Goal: Find specific page/section: Find specific page/section

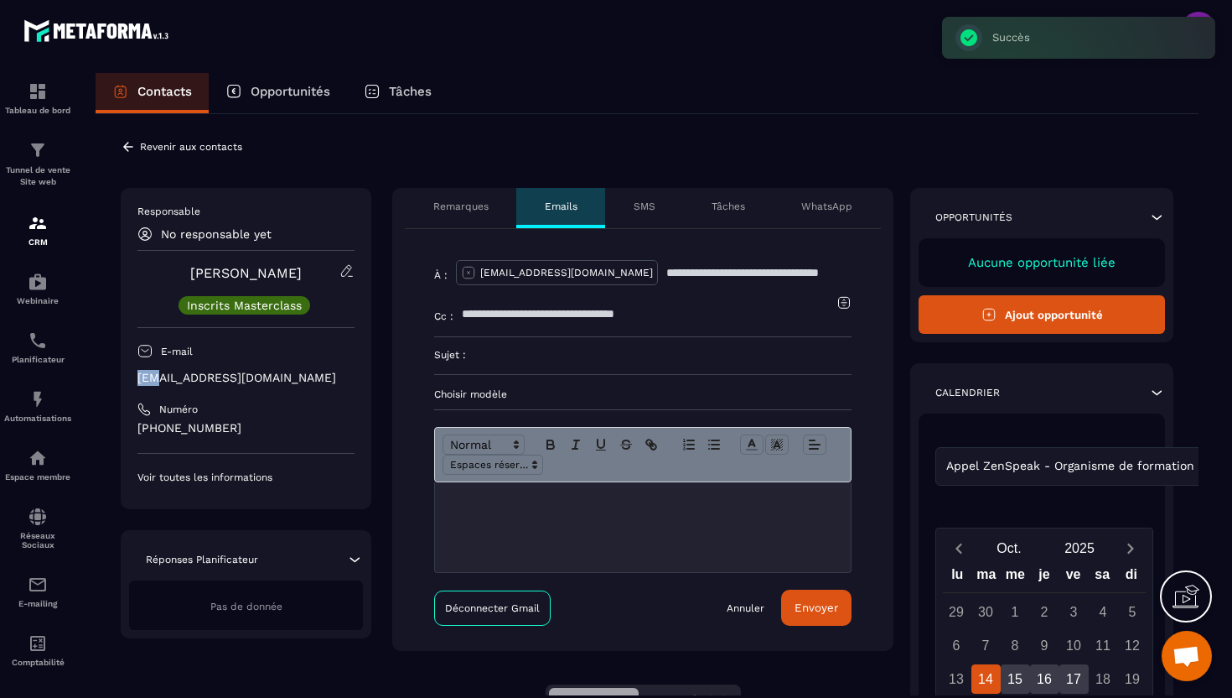
drag, startPoint x: 247, startPoint y: 368, endPoint x: 158, endPoint y: 376, distance: 90.0
click at [158, 376] on div "Responsable No responsable yet [PERSON_NAME] Inscrits Masterclass E-mail [EMAIL…" at bounding box center [245, 344] width 217 height 279
click at [264, 387] on div "Responsable No responsable yet [PERSON_NAME] Inscrits Masterclass E-mail [EMAIL…" at bounding box center [245, 344] width 217 height 279
drag, startPoint x: 247, startPoint y: 378, endPoint x: 128, endPoint y: 384, distance: 119.2
click at [128, 384] on div "Responsable No responsable yet [PERSON_NAME] Inscrits Masterclass E-mail [EMAIL…" at bounding box center [246, 348] width 251 height 321
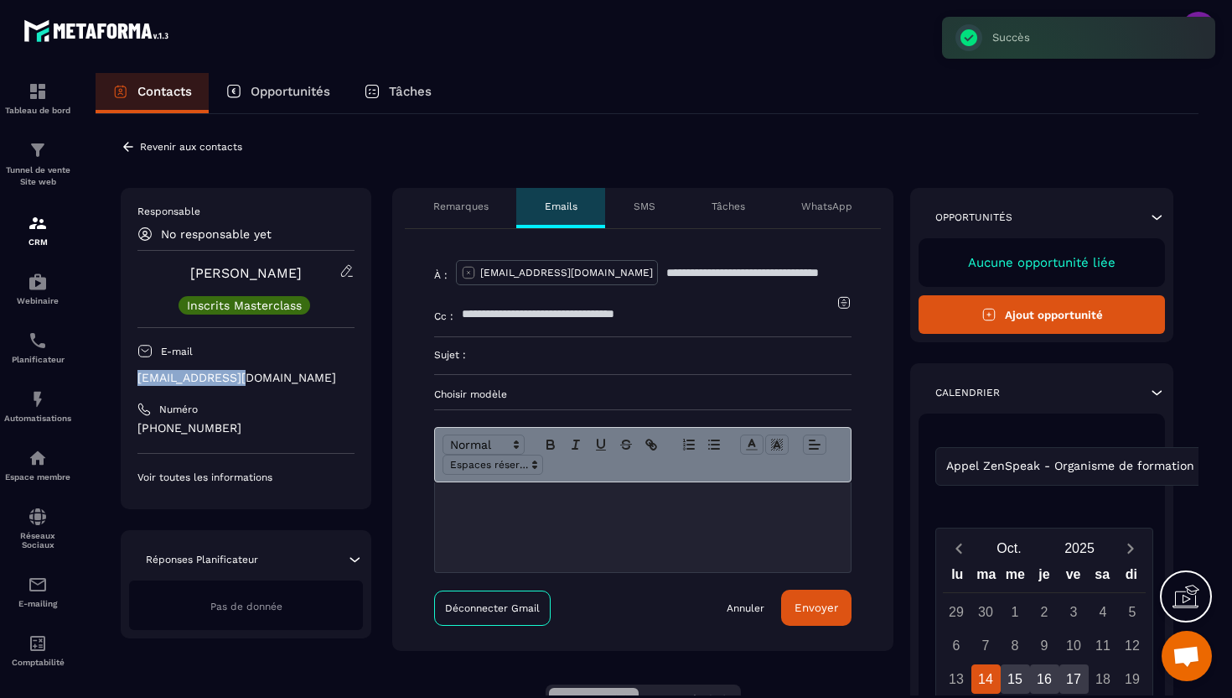
copy p "[EMAIL_ADDRESS][DOMAIN_NAME]"
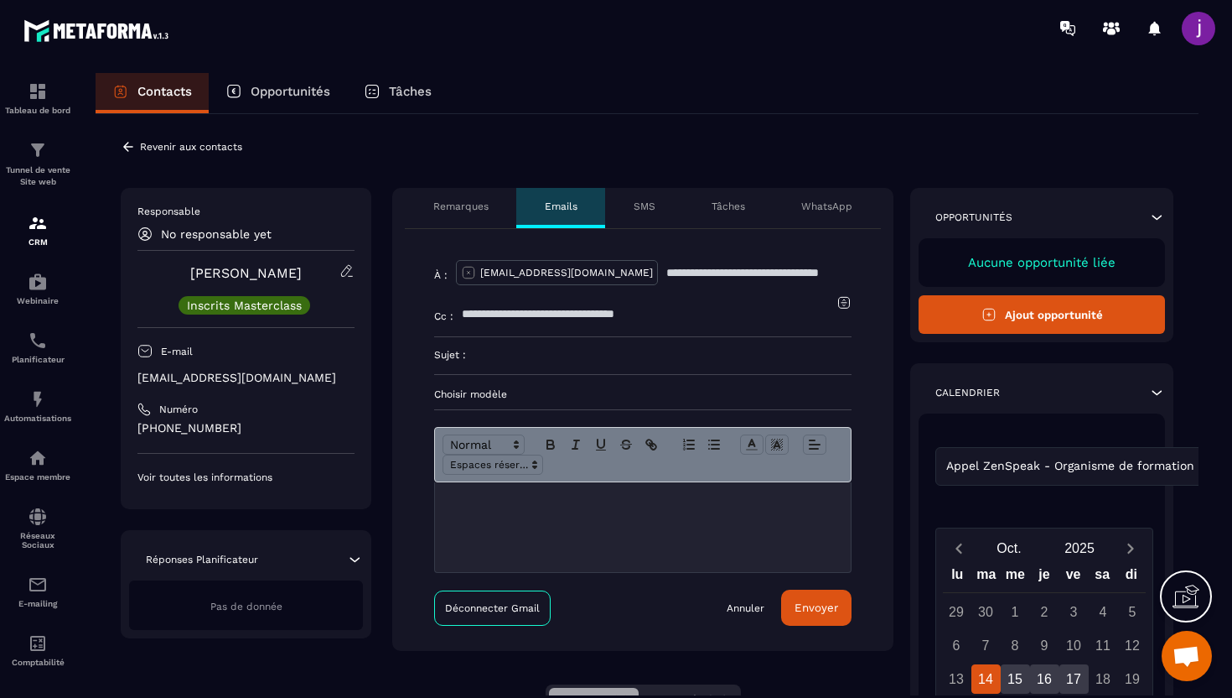
click at [126, 142] on icon at bounding box center [128, 146] width 15 height 15
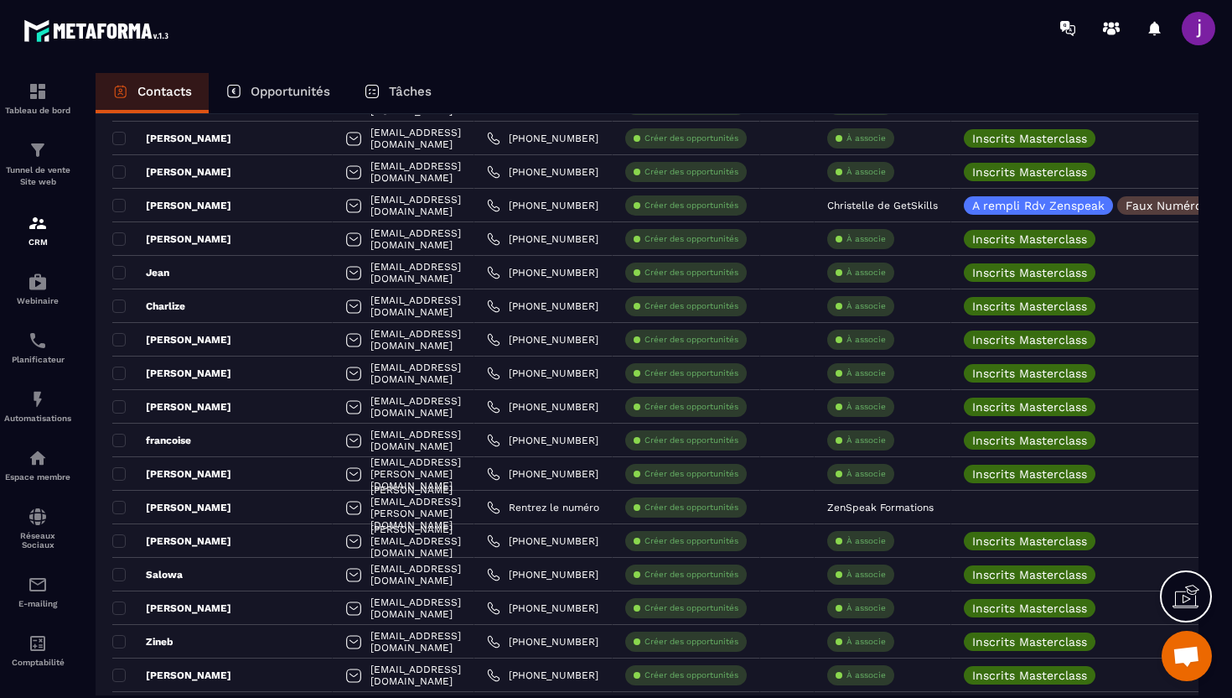
scroll to position [3039, 0]
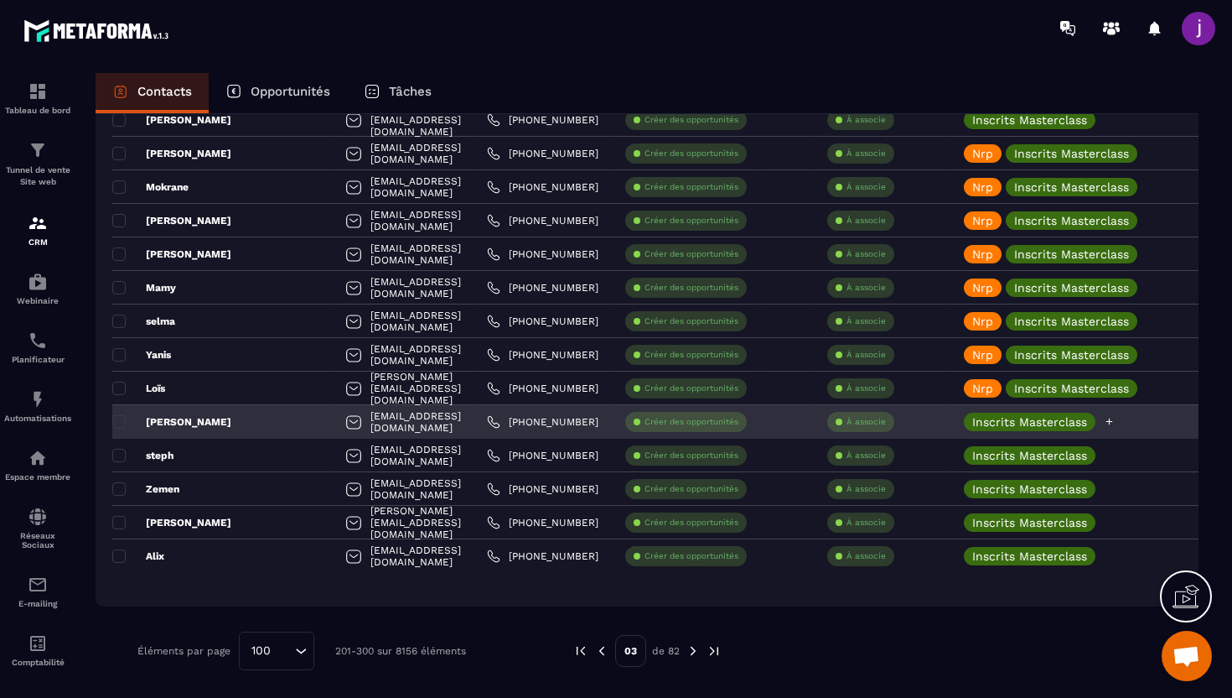
click at [1127, 426] on div "Inscrits Masterclass" at bounding box center [1098, 422] width 292 height 34
click at [1115, 426] on icon at bounding box center [1109, 421] width 11 height 11
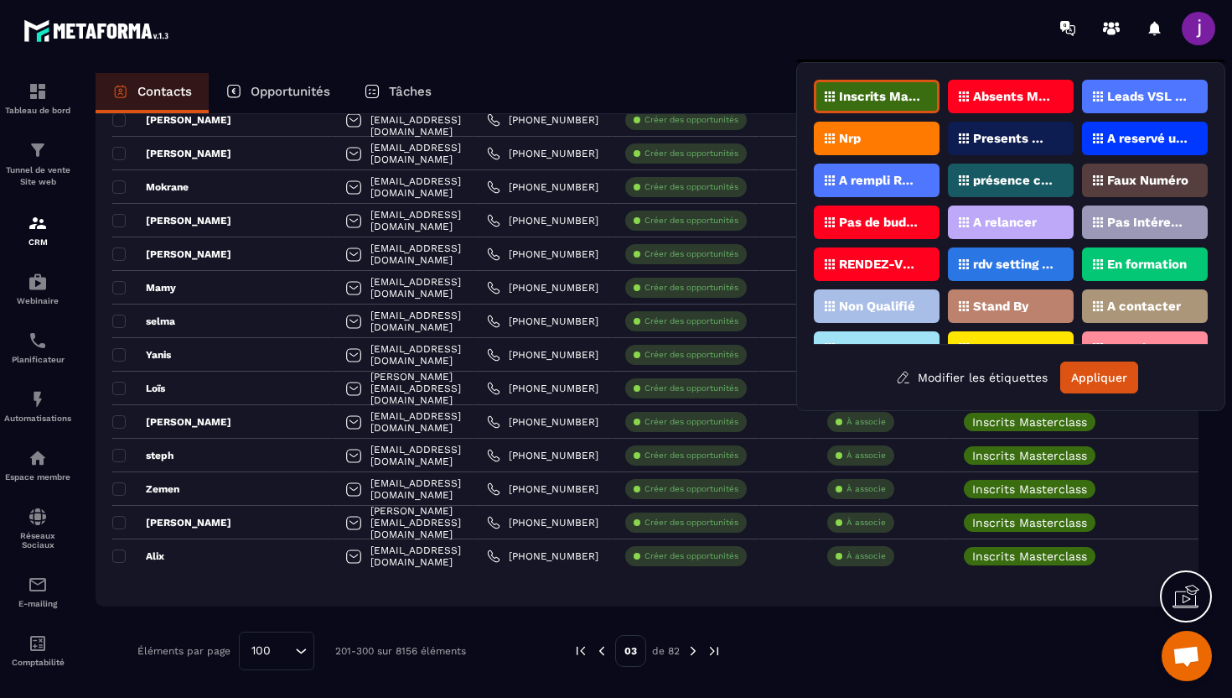
click at [916, 144] on div "Nrp" at bounding box center [877, 139] width 126 height 34
click at [1117, 374] on button "Appliquer" at bounding box center [1100, 377] width 78 height 32
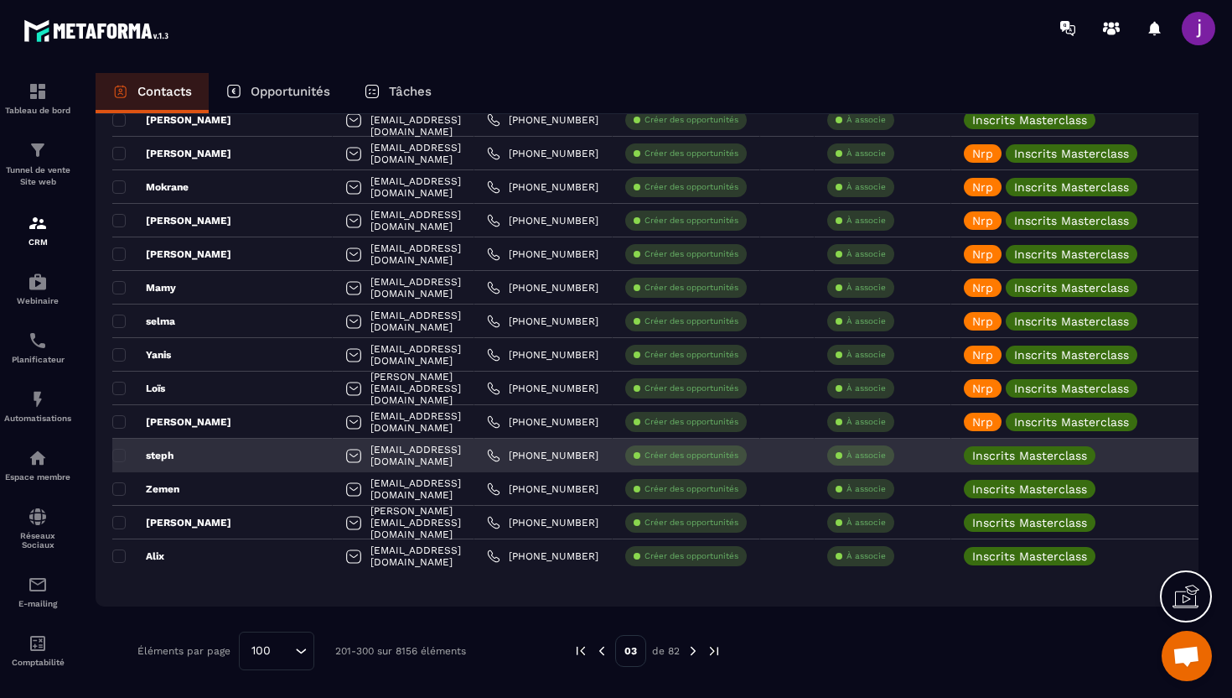
click at [248, 459] on div "steph" at bounding box center [222, 455] width 220 height 34
